Goal: Information Seeking & Learning: Learn about a topic

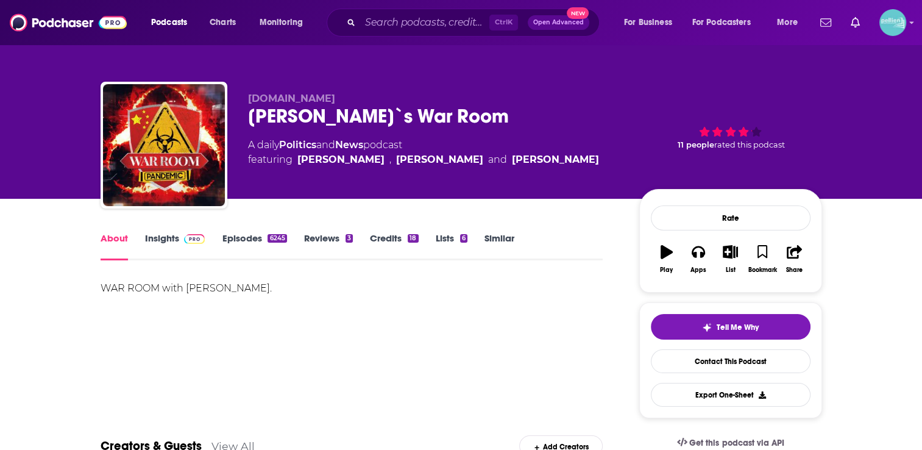
click at [156, 235] on link "Insights" at bounding box center [175, 246] width 60 height 28
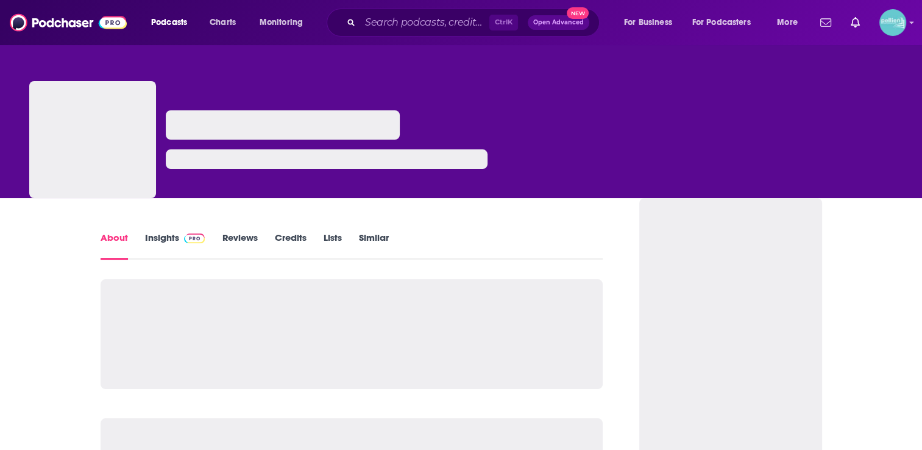
click at [165, 240] on link "Insights" at bounding box center [175, 246] width 60 height 28
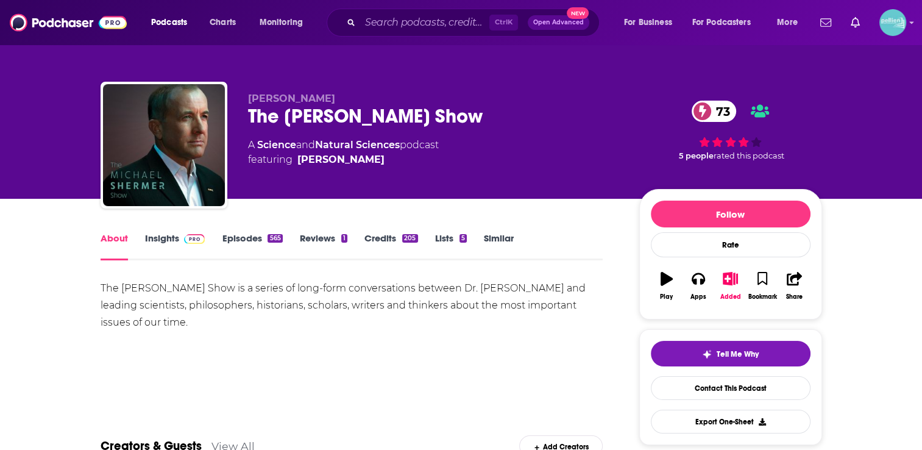
click at [157, 234] on link "Insights" at bounding box center [175, 246] width 60 height 28
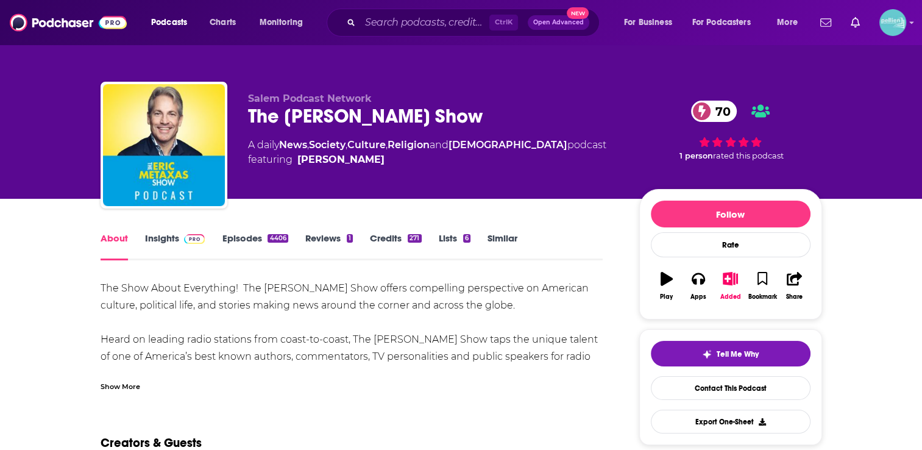
click at [166, 238] on link "Insights" at bounding box center [175, 246] width 60 height 28
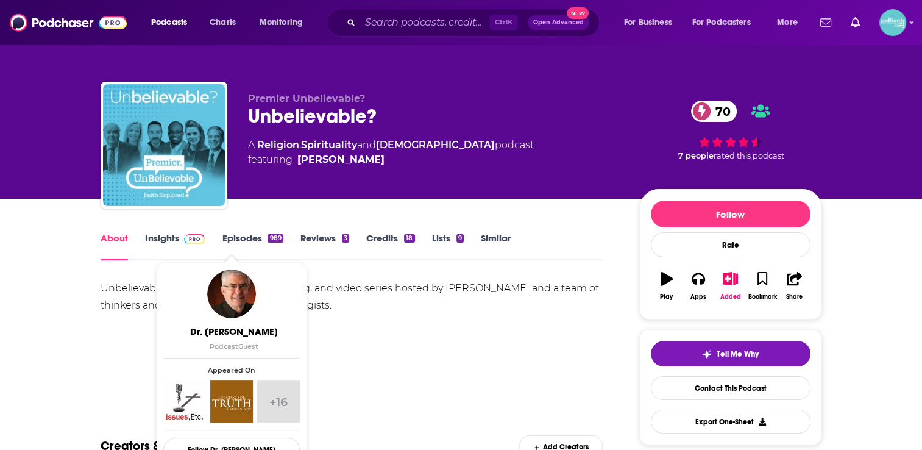
click at [160, 240] on link "Insights" at bounding box center [175, 246] width 60 height 28
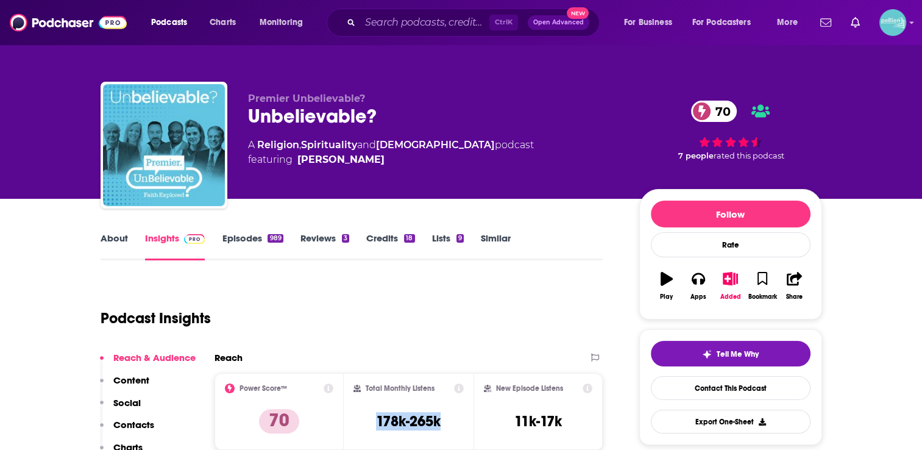
drag, startPoint x: 438, startPoint y: 421, endPoint x: 371, endPoint y: 425, distance: 67.2
click at [371, 425] on div "Total Monthly Listens 178k-265k" at bounding box center [409, 411] width 110 height 56
copy h3 "178k-265k"
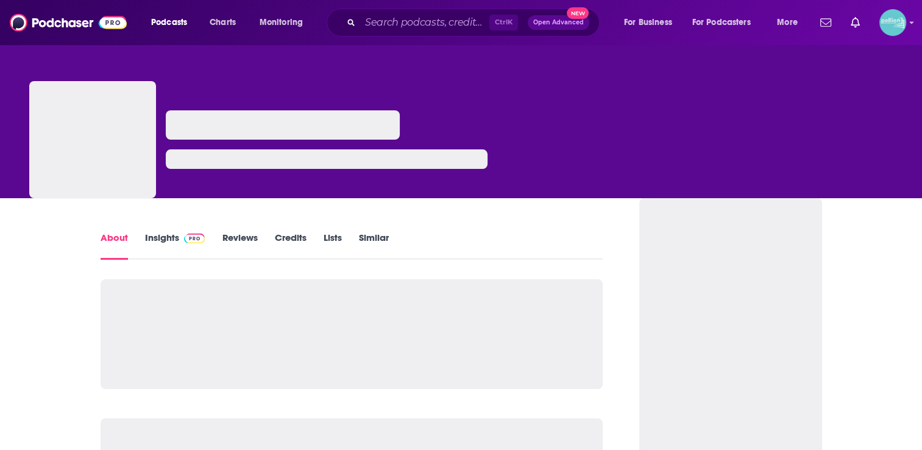
click at [163, 238] on link "Insights" at bounding box center [175, 246] width 60 height 28
click at [156, 242] on link "Insights" at bounding box center [175, 246] width 60 height 28
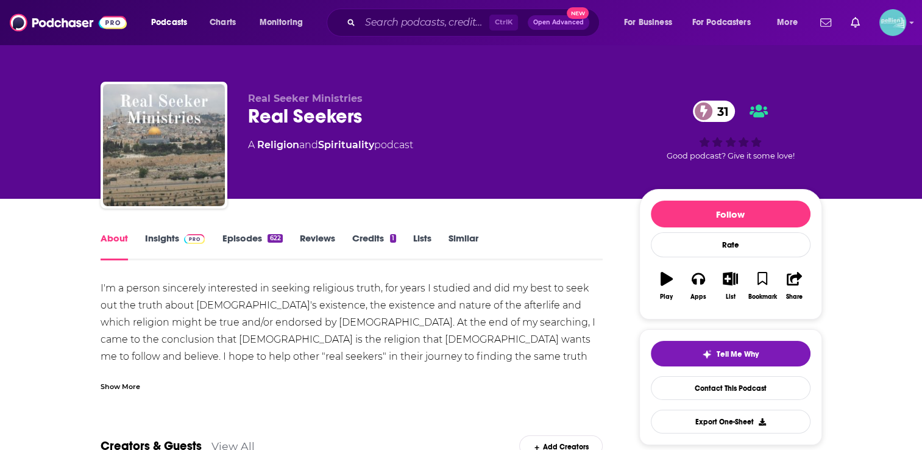
click at [152, 240] on link "Insights" at bounding box center [175, 246] width 60 height 28
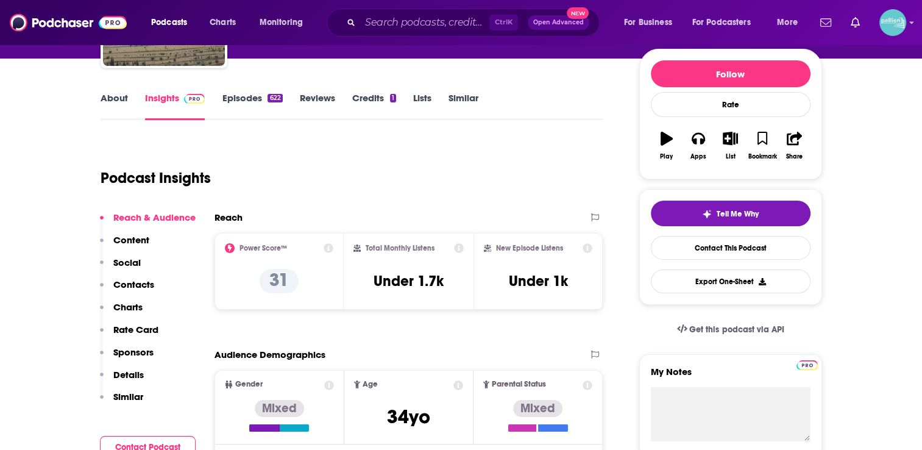
scroll to position [142, 0]
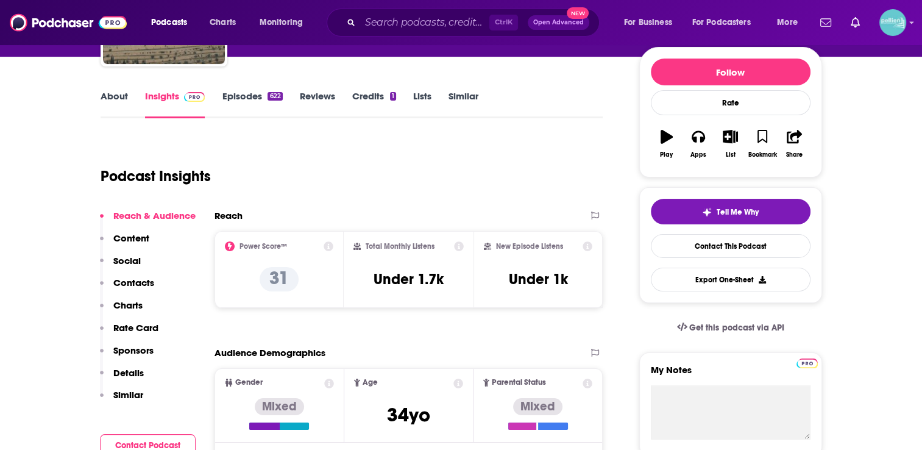
click at [358, 29] on div "Ctrl K Open Advanced New" at bounding box center [463, 23] width 273 height 28
click at [383, 22] on input "Search podcasts, credits, & more..." at bounding box center [424, 23] width 129 height 20
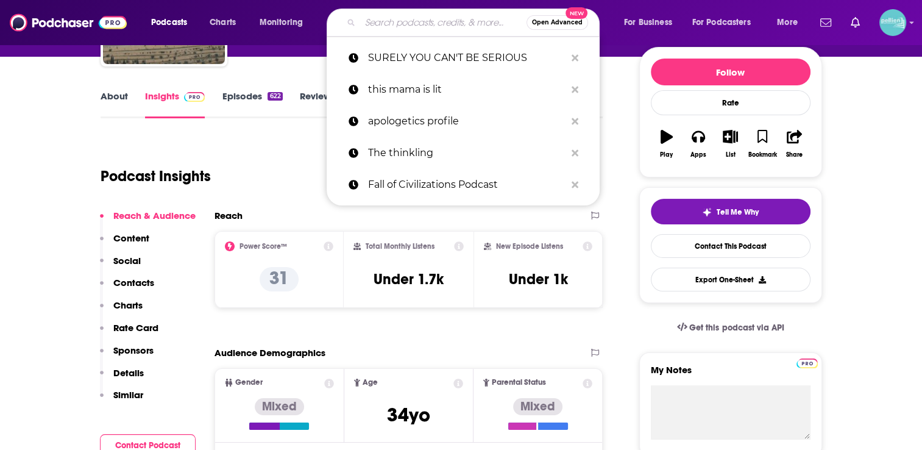
paste input "For All the Saints"
type input "For All the Saints"
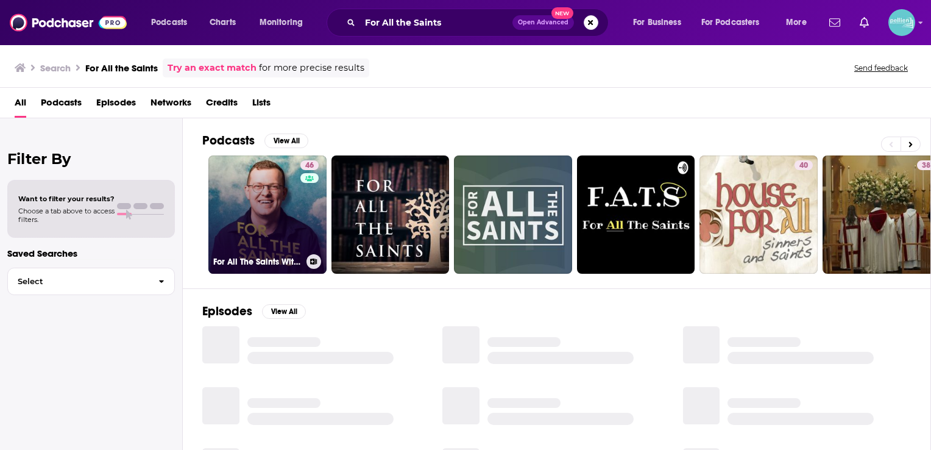
click at [268, 189] on link "46 For All The Saints With Ben Hancock" at bounding box center [267, 214] width 118 height 118
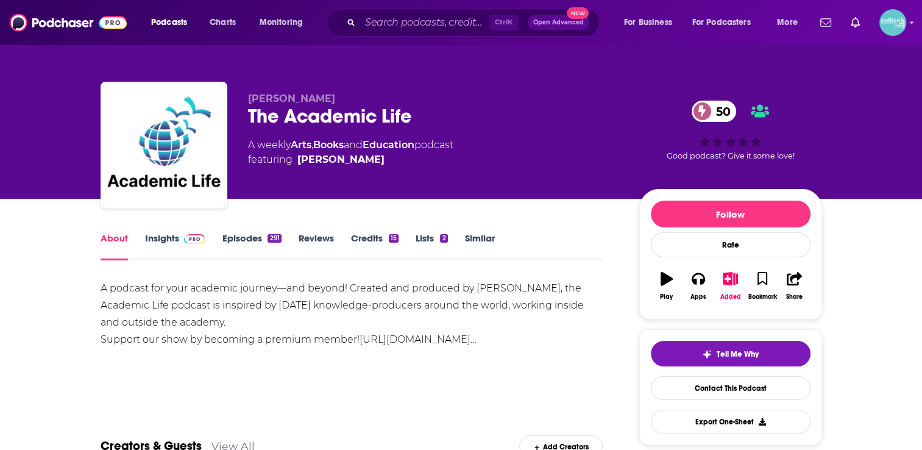
click at [164, 242] on link "Insights" at bounding box center [175, 246] width 60 height 28
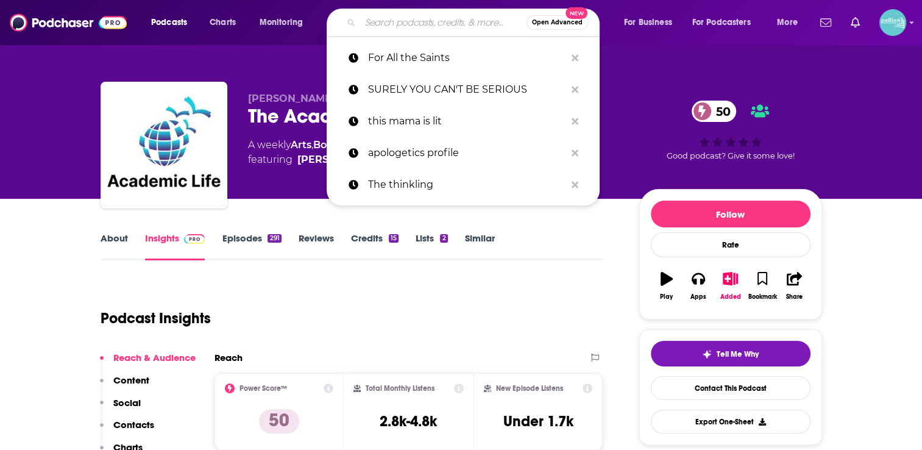
click at [382, 23] on input "Search podcasts, credits, & more..." at bounding box center [443, 23] width 166 height 20
paste input "eX-skeptic"
type input "eX-skeptic"
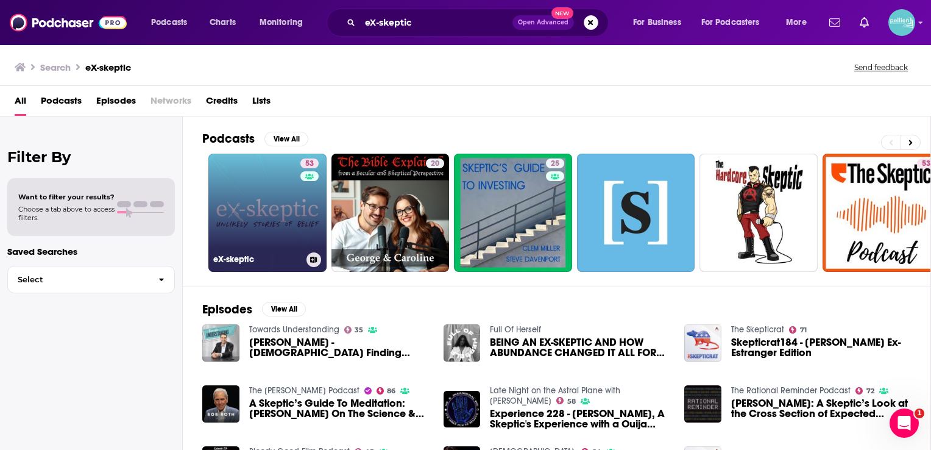
click at [261, 226] on link "53 eX-skeptic" at bounding box center [267, 213] width 118 height 118
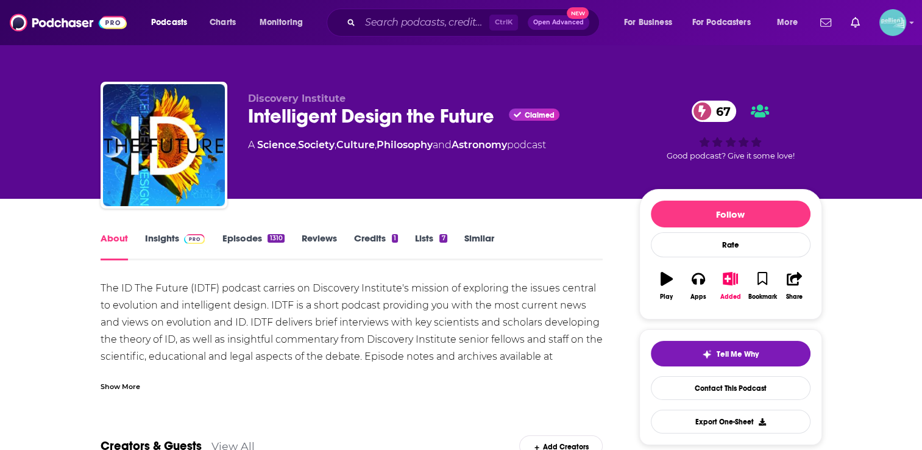
click at [154, 238] on link "Insights" at bounding box center [175, 246] width 60 height 28
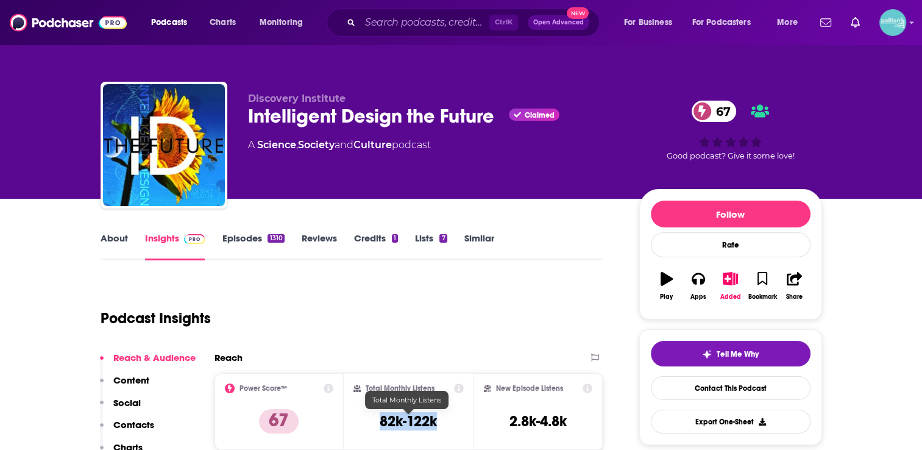
drag, startPoint x: 442, startPoint y: 426, endPoint x: 378, endPoint y: 423, distance: 64.1
click at [378, 423] on div "Total Monthly Listens 82k-122k" at bounding box center [409, 411] width 110 height 56
copy h3 "82k-122k"
click at [375, 23] on input "Search podcasts, credits, & more..." at bounding box center [424, 23] width 129 height 20
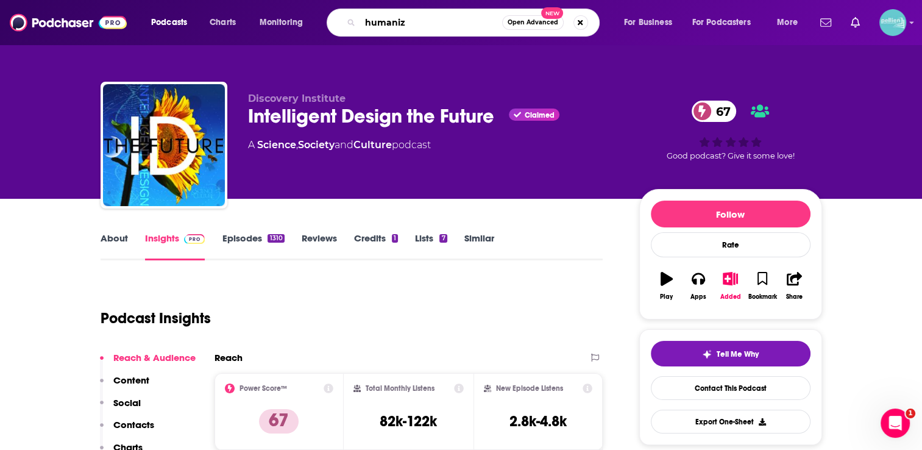
type input "humanize"
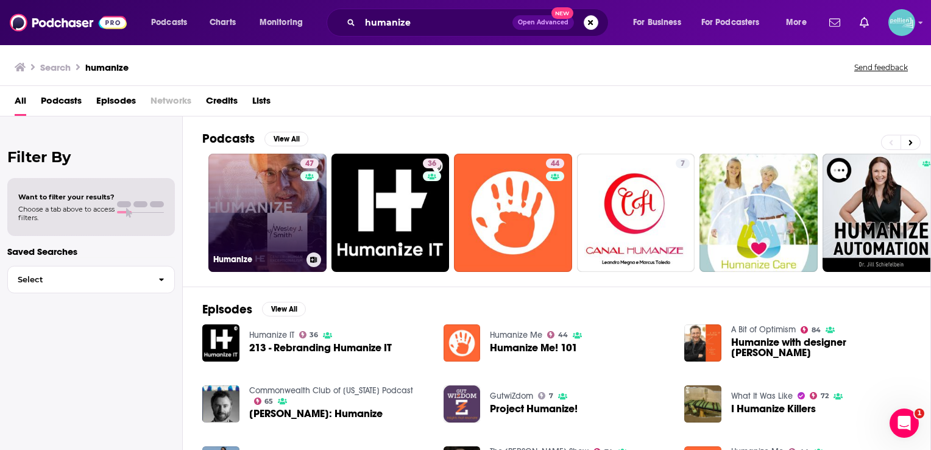
click at [266, 215] on link "47 Humanize" at bounding box center [267, 213] width 118 height 118
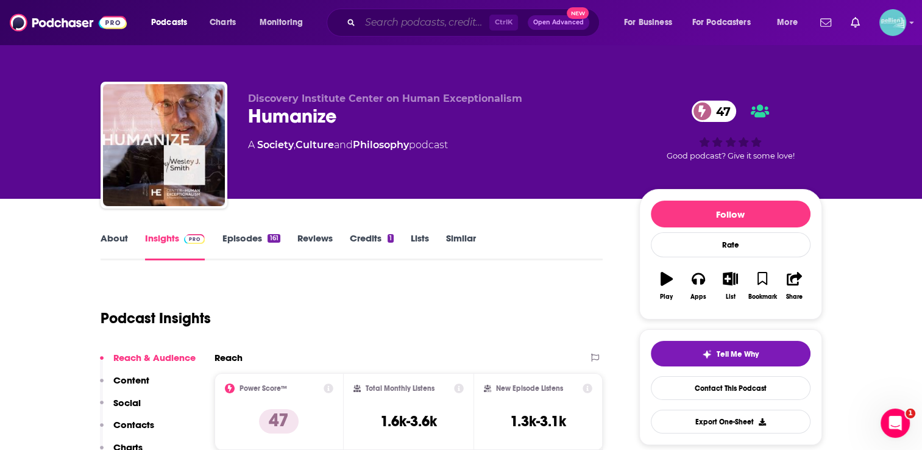
click at [417, 21] on input "Search podcasts, credits, & more..." at bounding box center [424, 23] width 129 height 20
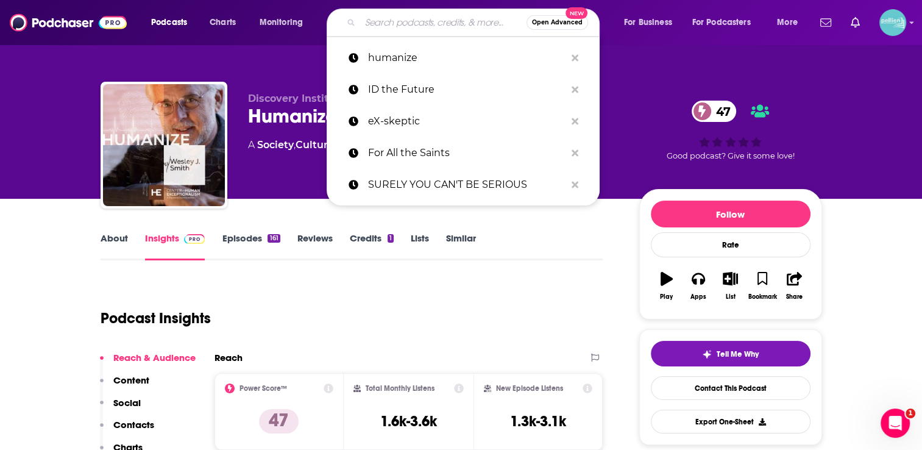
paste input "[PERSON_NAME]"
type input "[PERSON_NAME]"
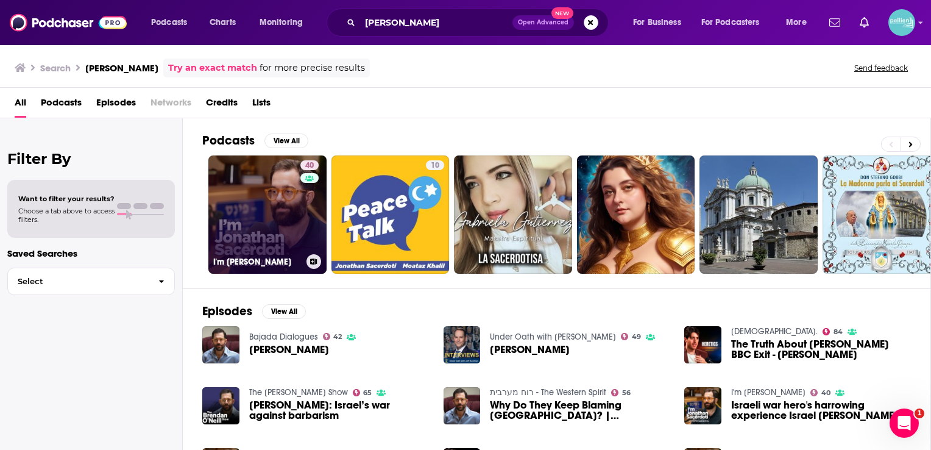
click at [244, 240] on link "40 I'm [PERSON_NAME]" at bounding box center [267, 214] width 118 height 118
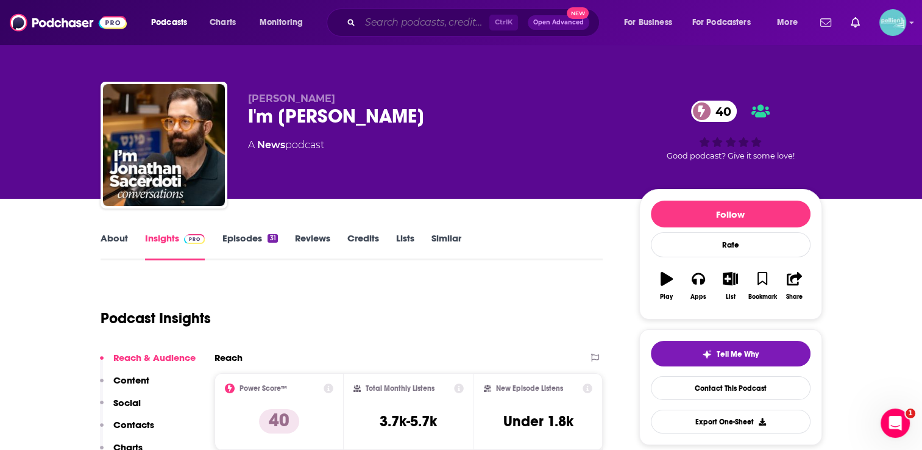
click at [414, 23] on input "Search podcasts, credits, & more..." at bounding box center [424, 23] width 129 height 20
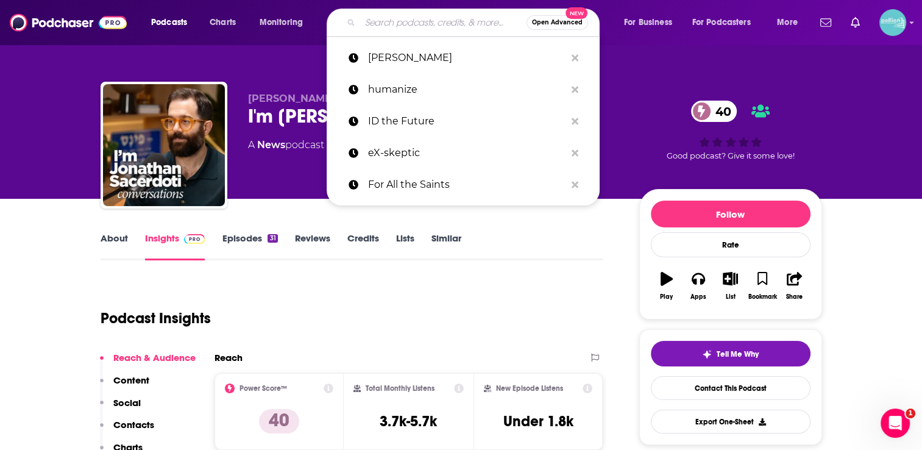
paste input "Holy smoke"
type input "Holy smoke"
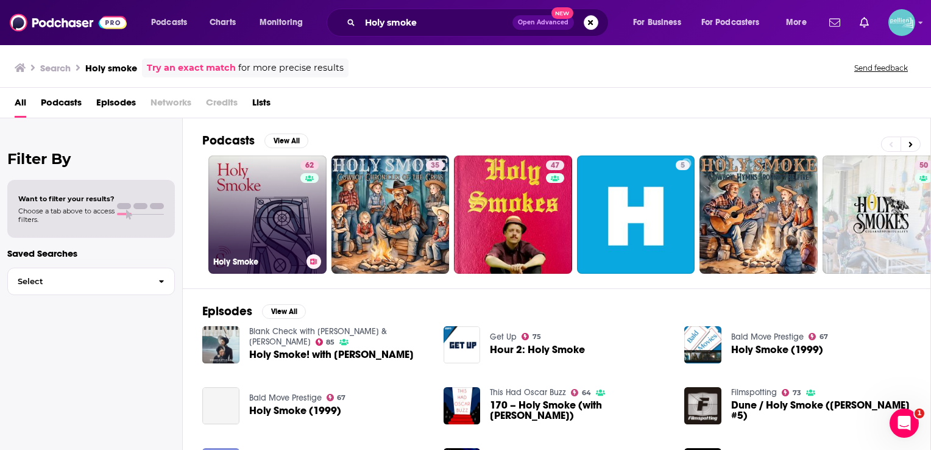
click at [265, 196] on link "62 Holy Smoke" at bounding box center [267, 214] width 118 height 118
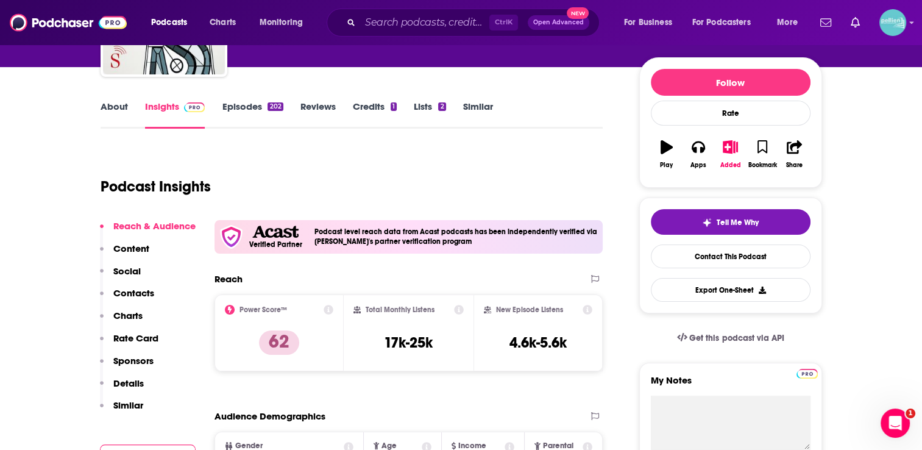
scroll to position [142, 0]
